Goal: Navigation & Orientation: Go to known website

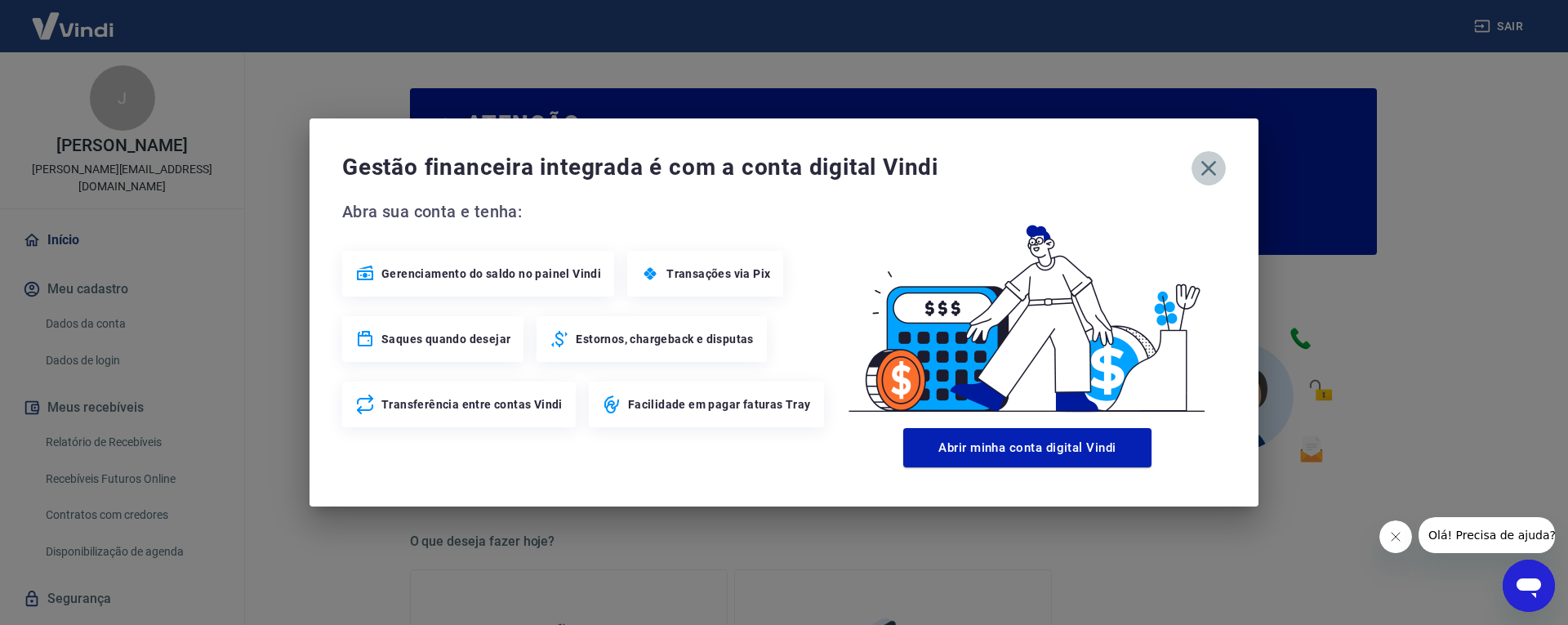
click at [1201, 172] on icon "button" at bounding box center [1208, 168] width 26 height 26
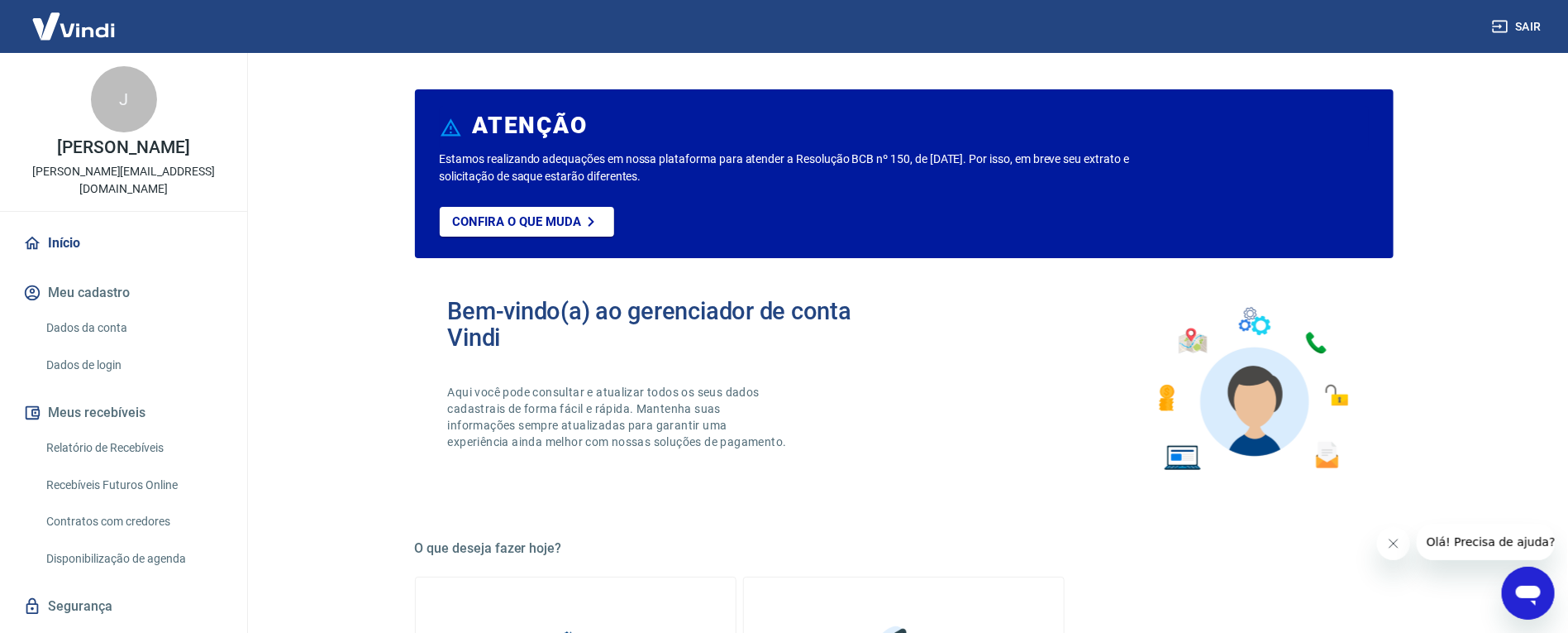
scroll to position [829, 0]
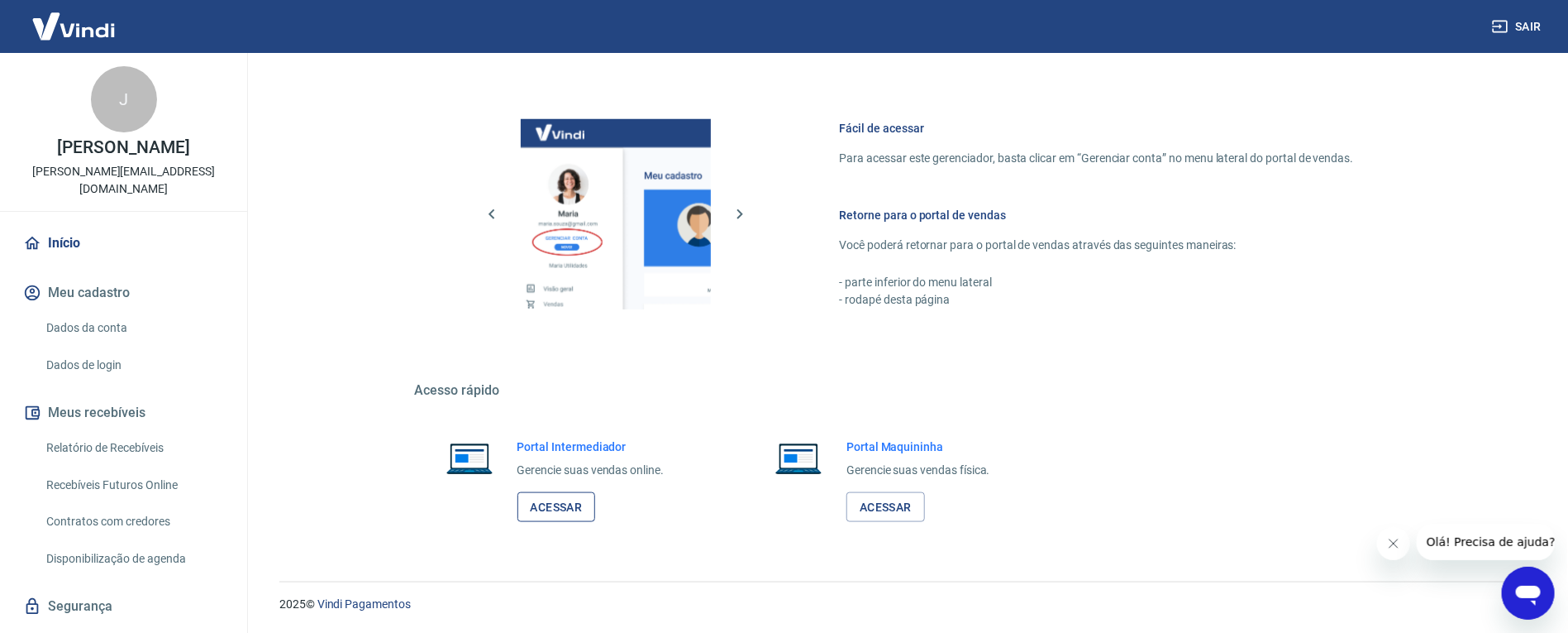
click at [554, 502] on link "Acessar" at bounding box center [557, 507] width 79 height 31
